Goal: Information Seeking & Learning: Check status

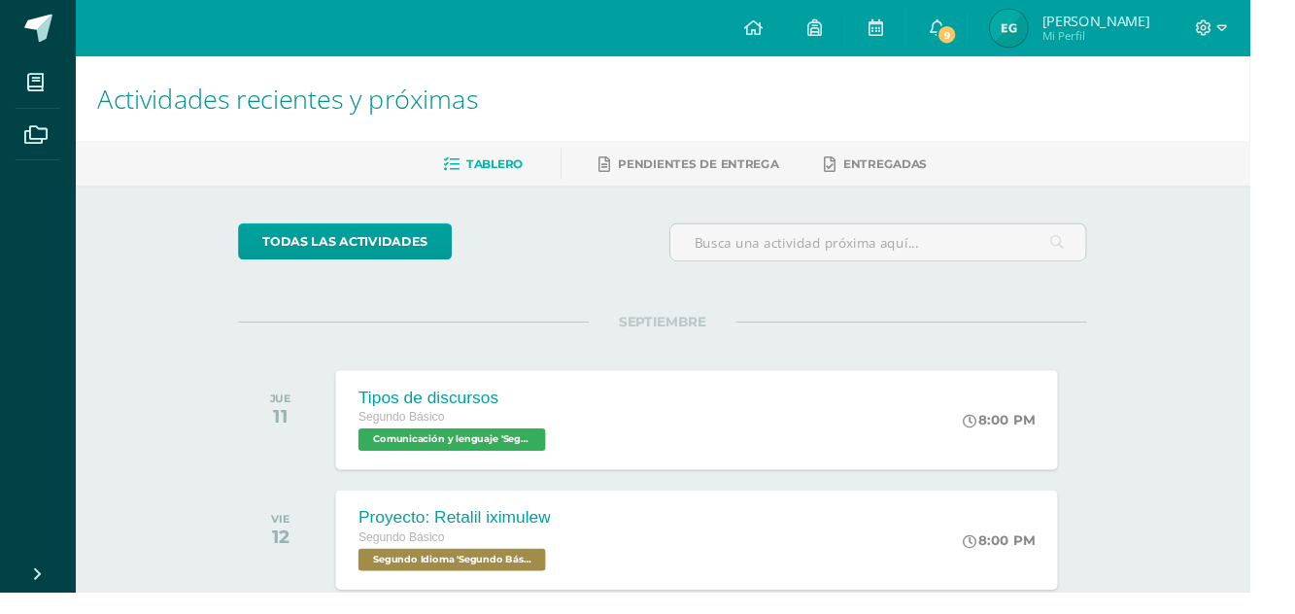
click at [915, 21] on icon at bounding box center [908, 27] width 16 height 17
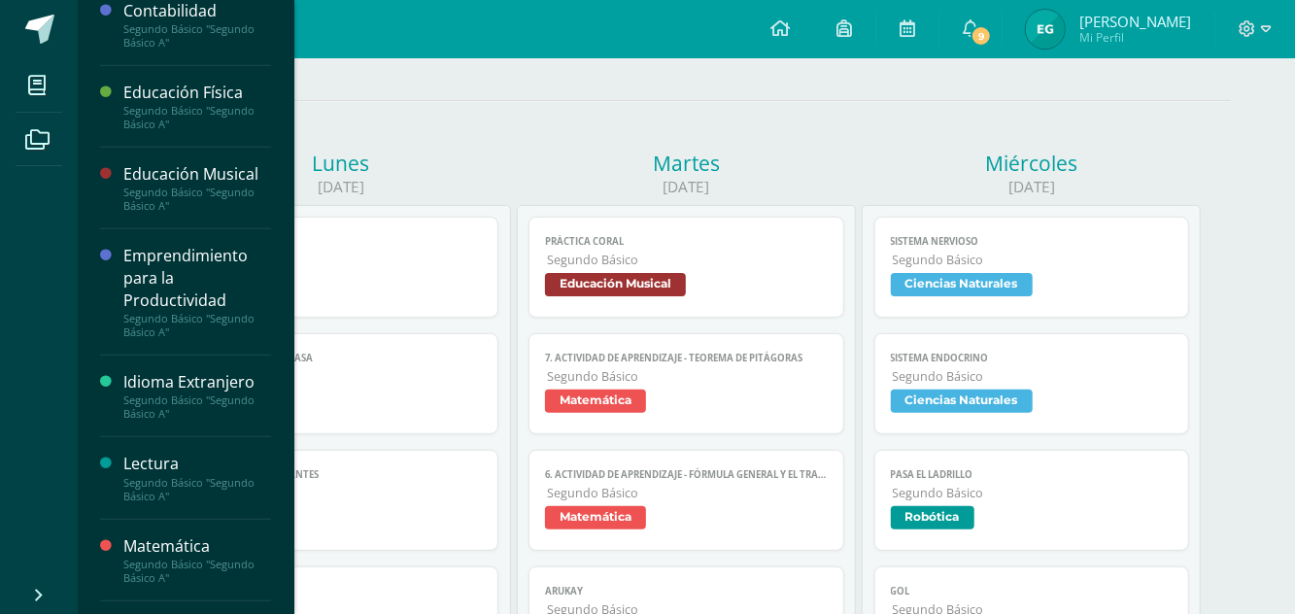
scroll to position [439, 0]
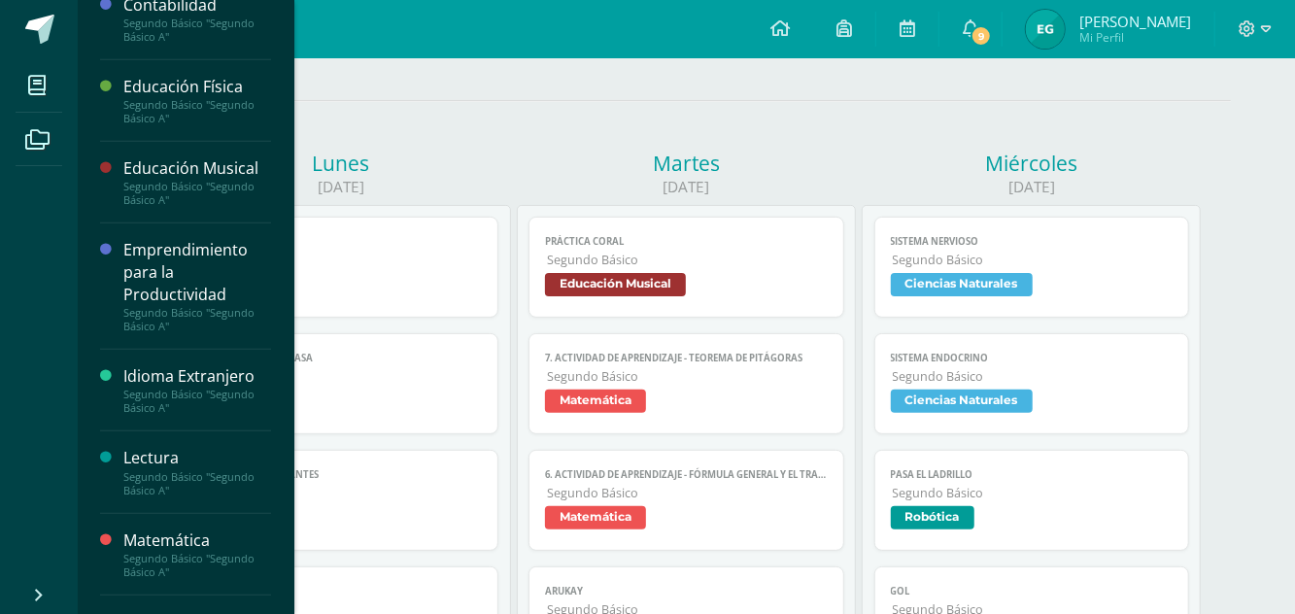
click at [142, 460] on div "Lectura" at bounding box center [197, 458] width 148 height 22
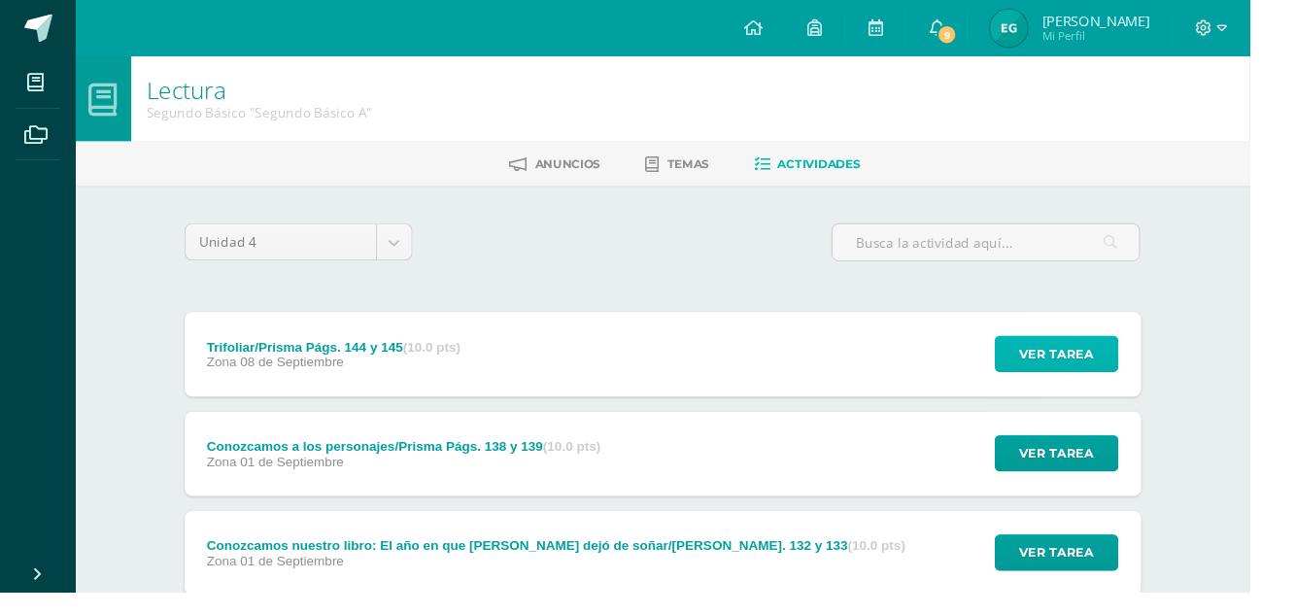
click at [1107, 371] on span "Ver tarea" at bounding box center [1095, 367] width 78 height 36
